Goal: Find specific page/section: Find specific page/section

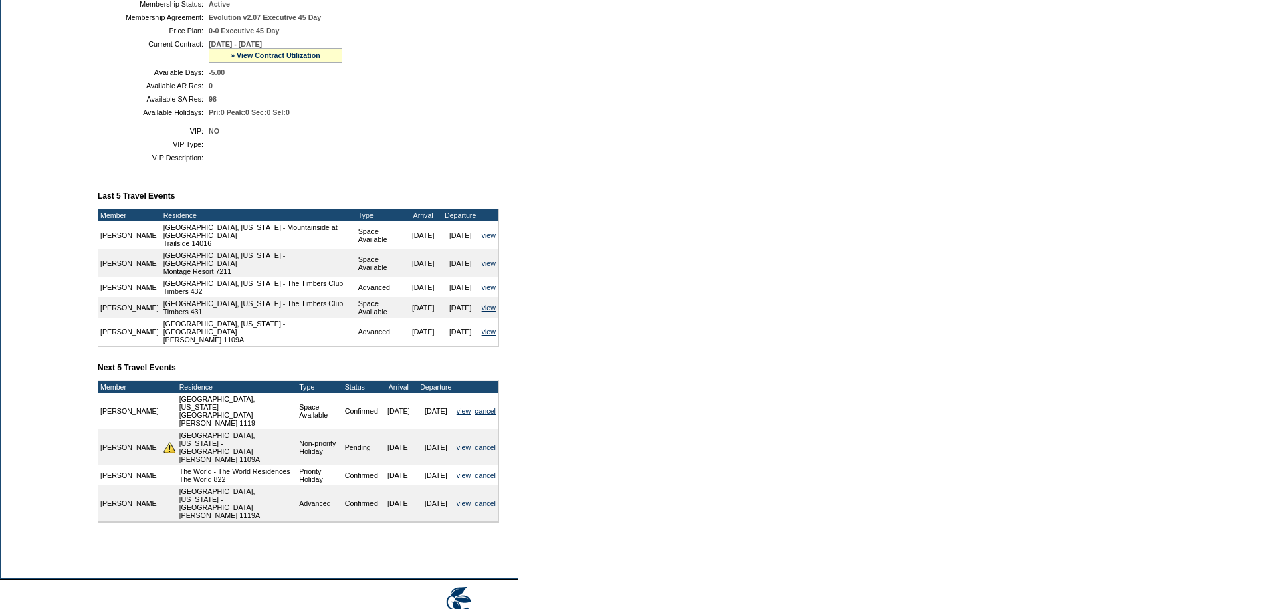
scroll to position [334, 0]
drag, startPoint x: 378, startPoint y: 461, endPoint x: 472, endPoint y: 462, distance: 94.3
click at [449, 465] on tr "[PERSON_NAME] [GEOGRAPHIC_DATA], [US_STATE] - [GEOGRAPHIC_DATA] [PERSON_NAME] 1…" at bounding box center [297, 447] width 399 height 36
click at [585, 436] on form "Follow Us ::" at bounding box center [637, 156] width 1274 height 981
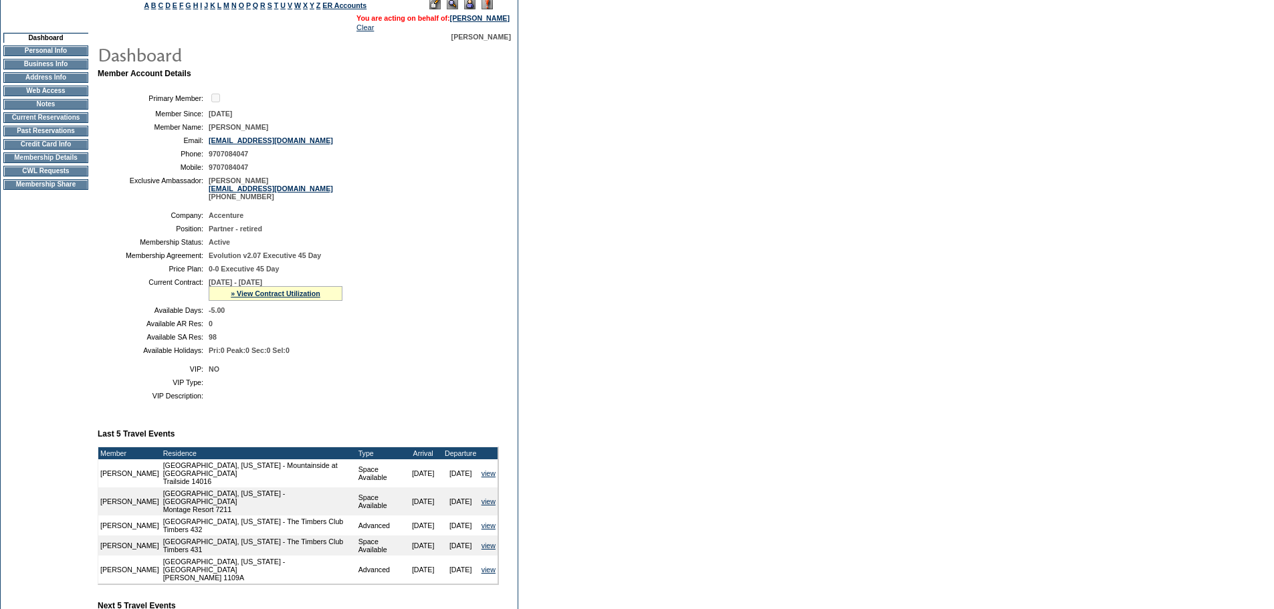
scroll to position [78, 0]
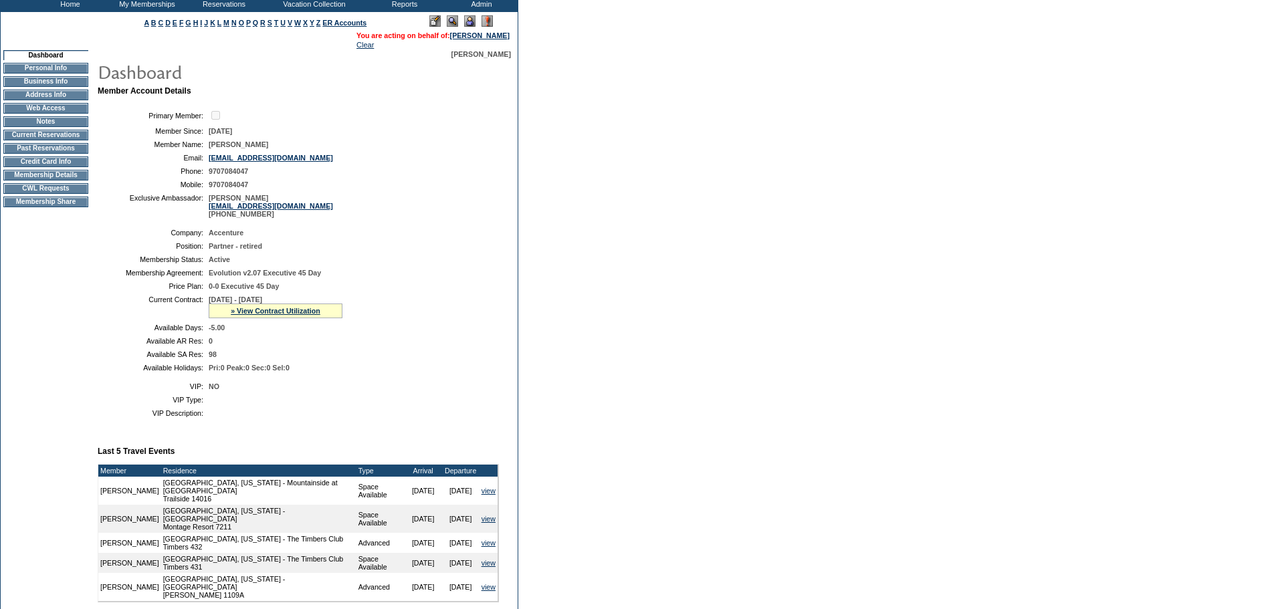
click at [46, 181] on td "Membership Details" at bounding box center [45, 175] width 85 height 11
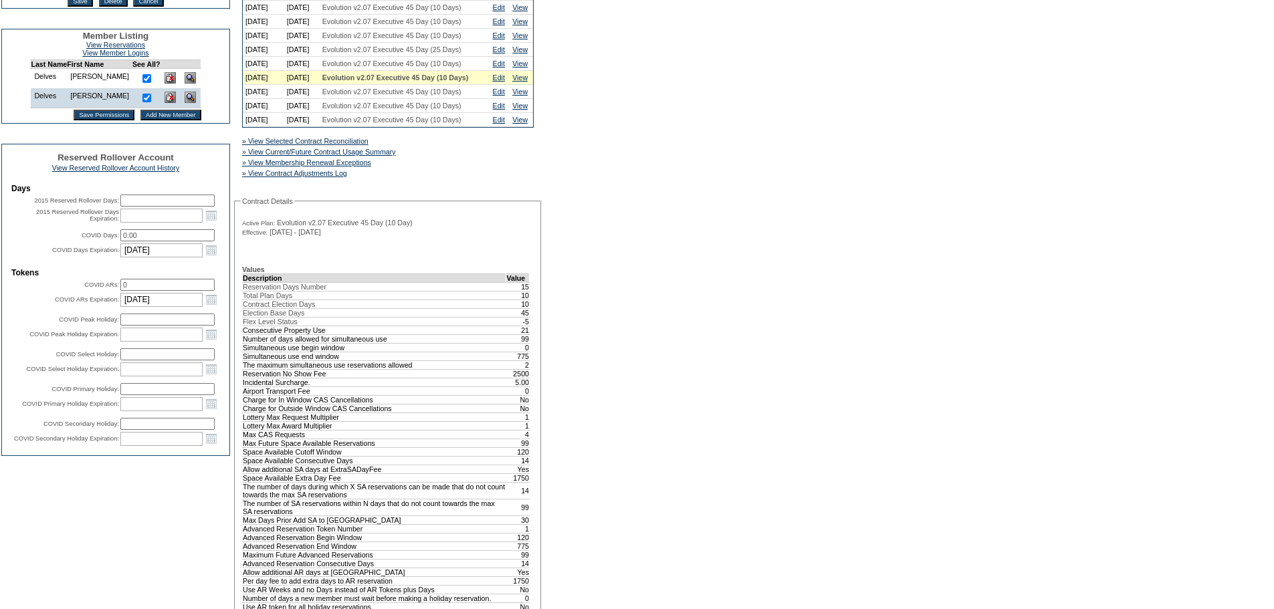
scroll to position [334, 0]
